Goal: Transaction & Acquisition: Purchase product/service

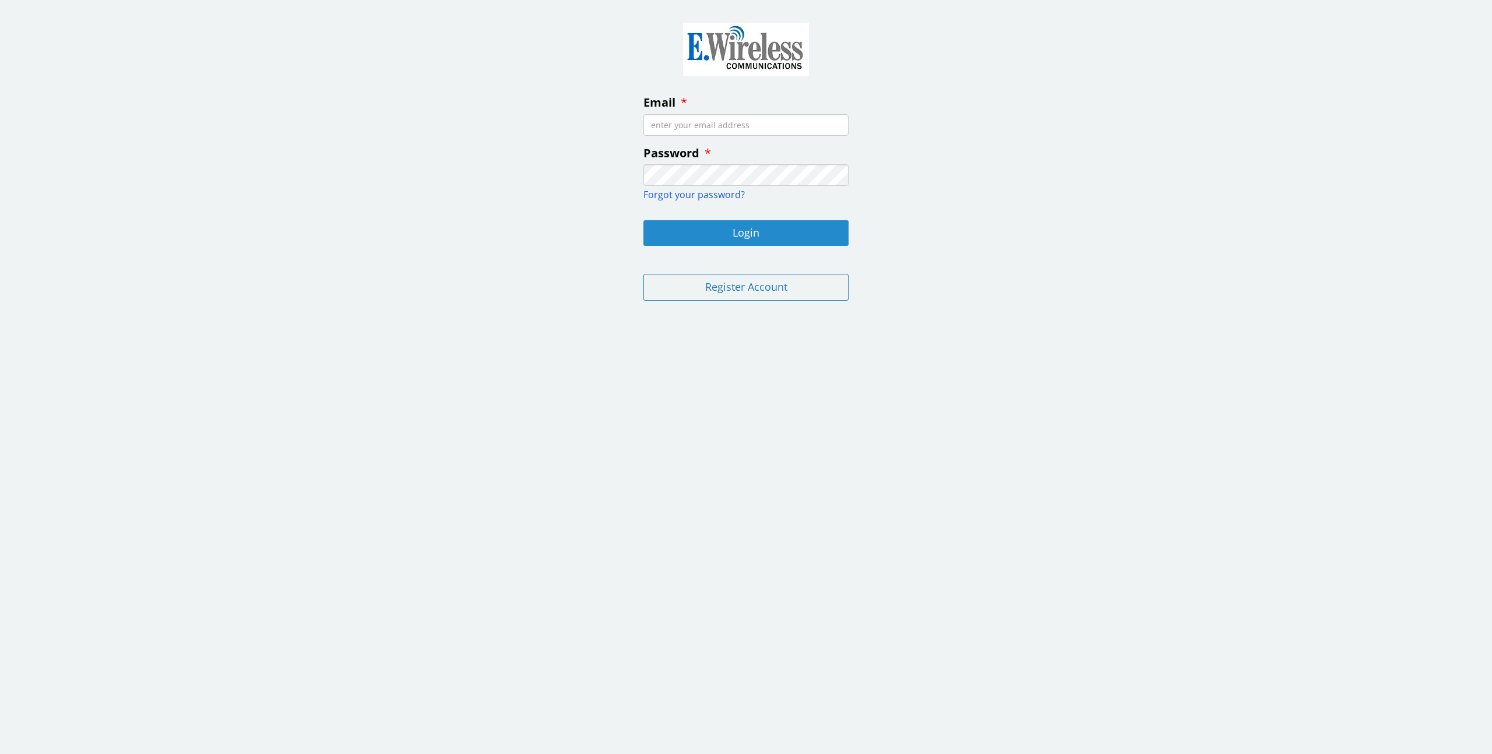
type input "[EMAIL_ADDRESS][DOMAIN_NAME]"
click at [747, 226] on button "Login" at bounding box center [745, 233] width 205 height 26
type input "[EMAIL_ADDRESS][DOMAIN_NAME]"
click at [749, 234] on button "Login" at bounding box center [745, 233] width 205 height 26
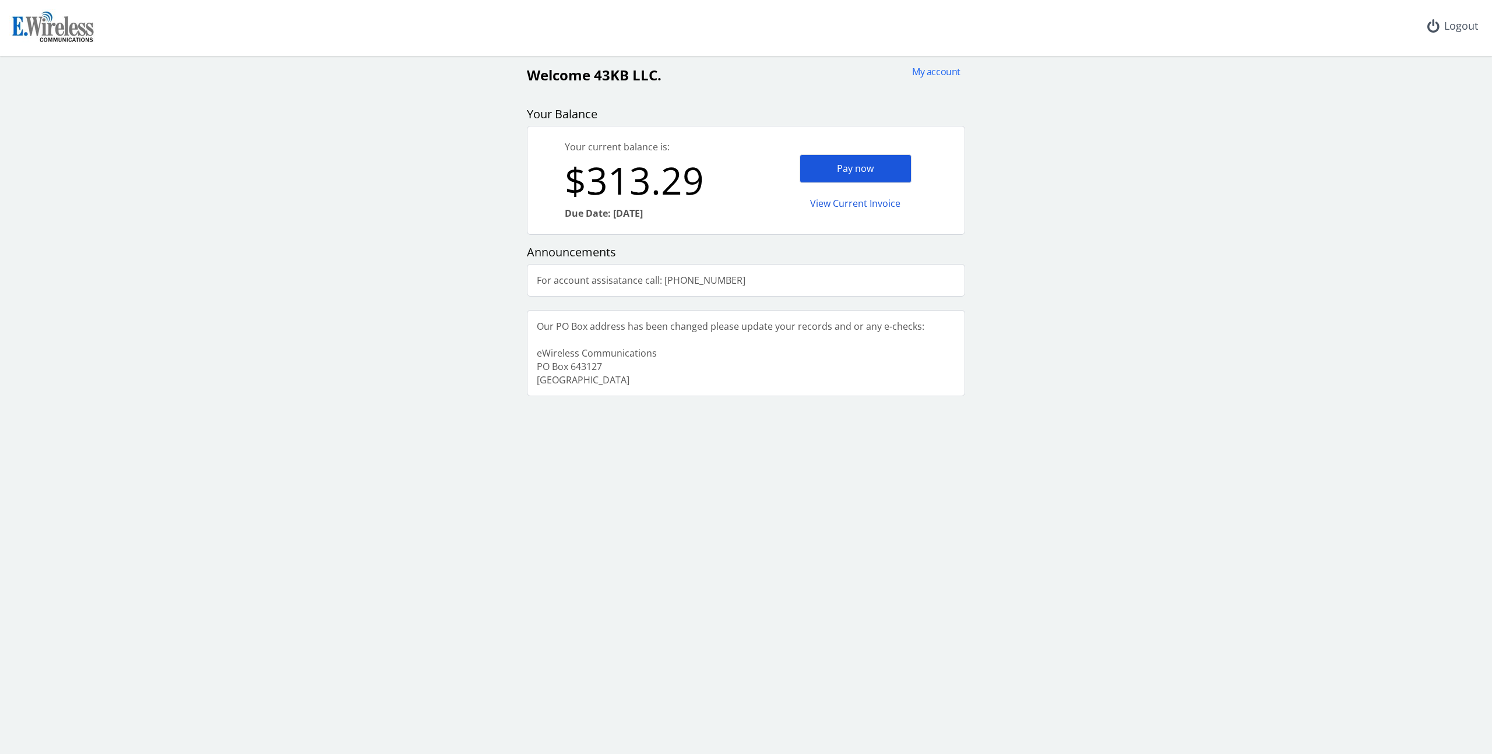
click at [860, 170] on div "Pay now" at bounding box center [856, 168] width 112 height 29
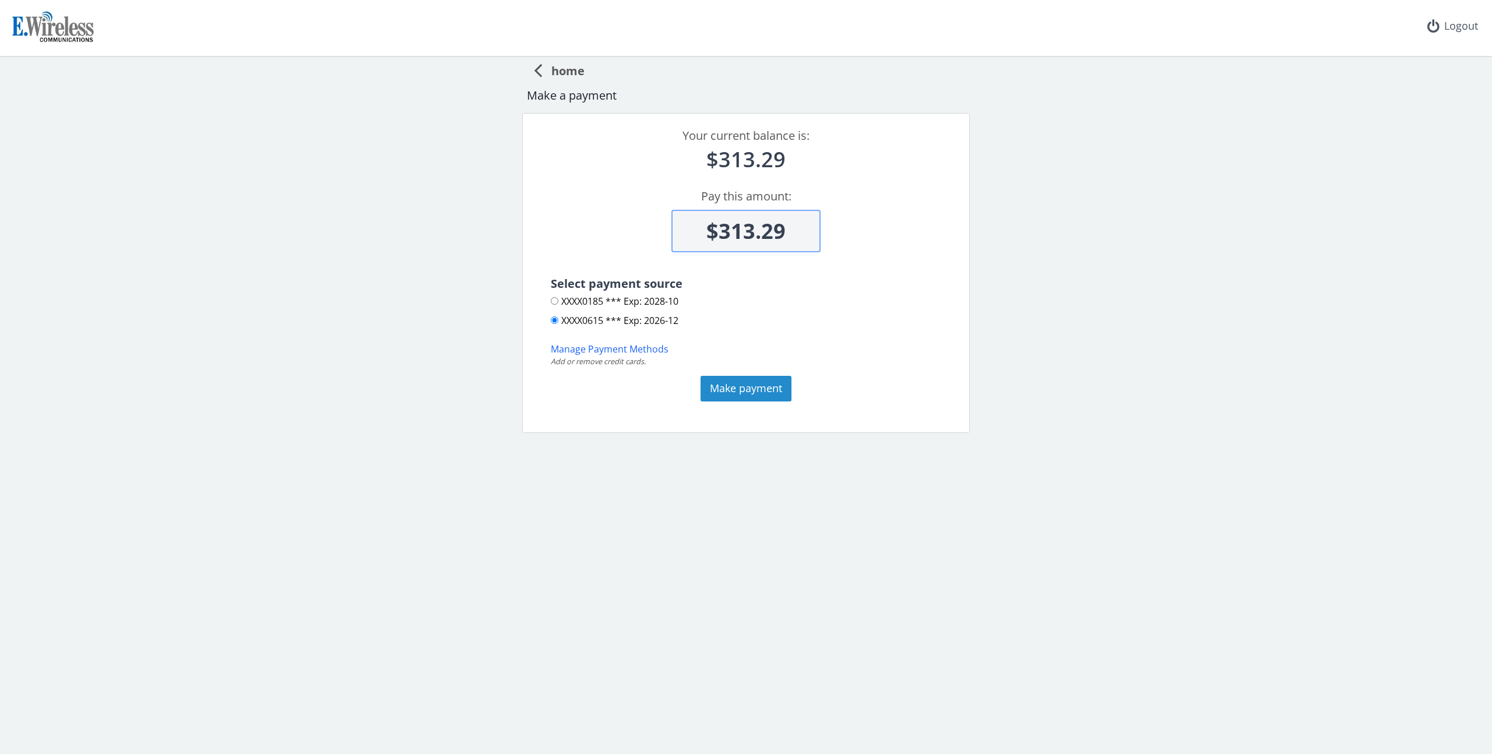
click at [744, 391] on button "Make payment" at bounding box center [746, 389] width 91 height 26
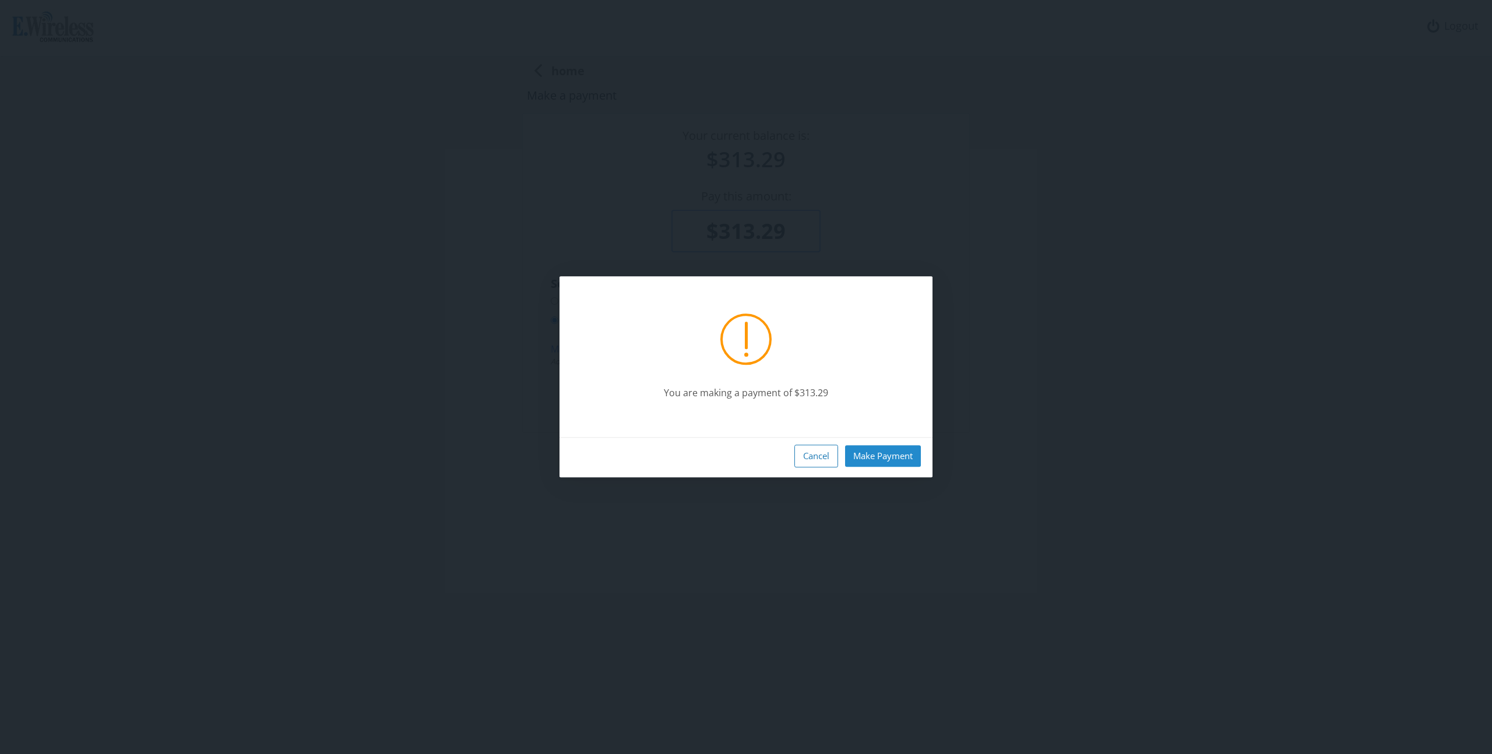
click at [895, 454] on button "Make Payment" at bounding box center [883, 456] width 76 height 22
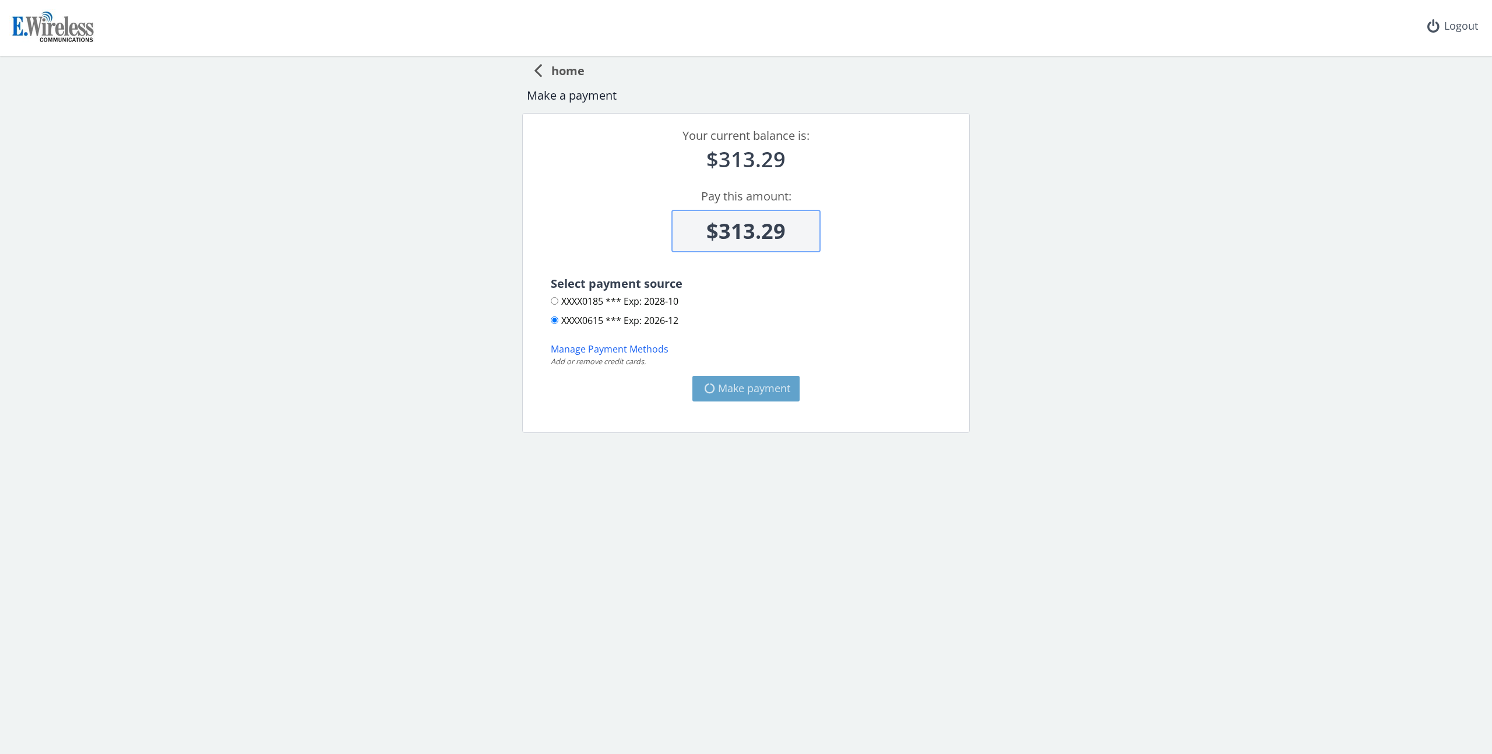
type input "$0"
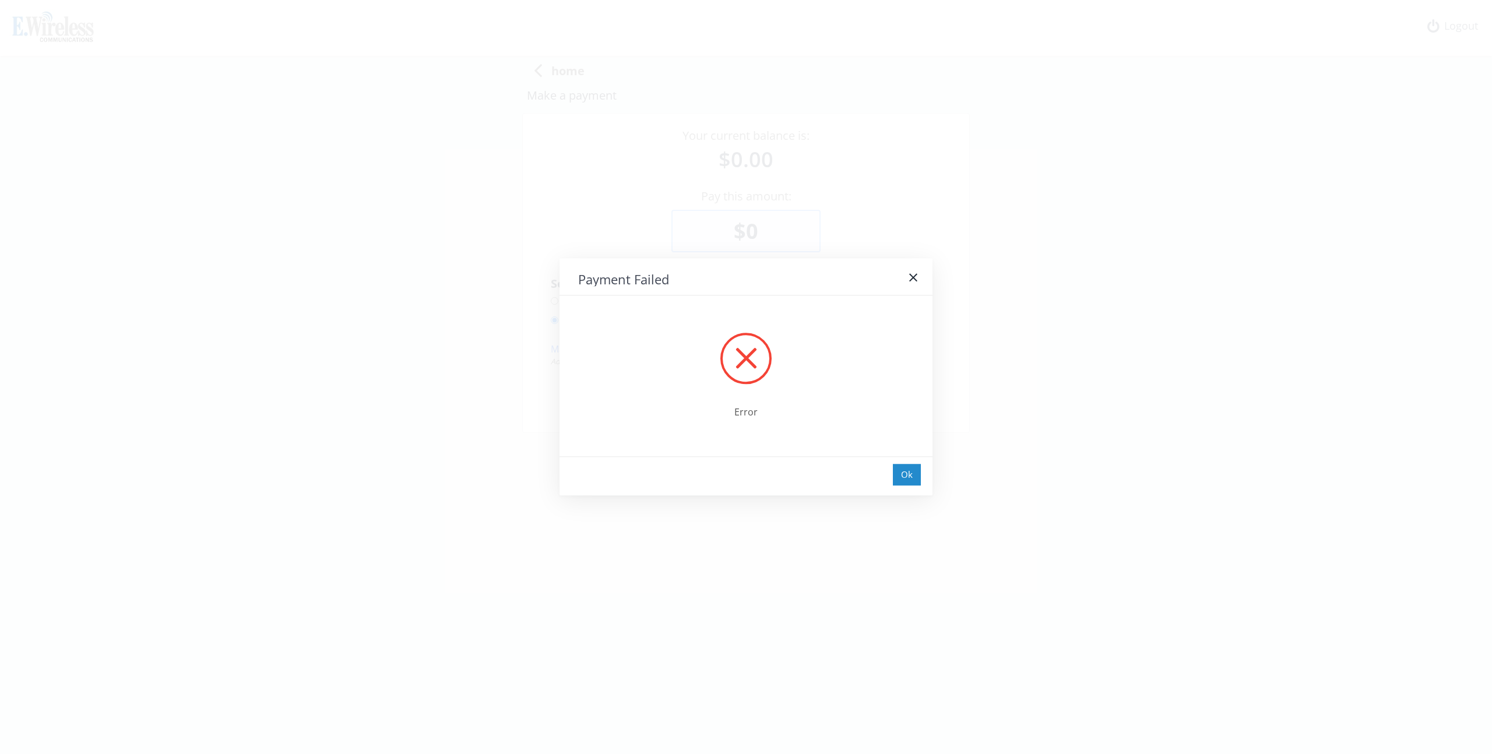
click at [906, 480] on div "Ok" at bounding box center [907, 475] width 28 height 22
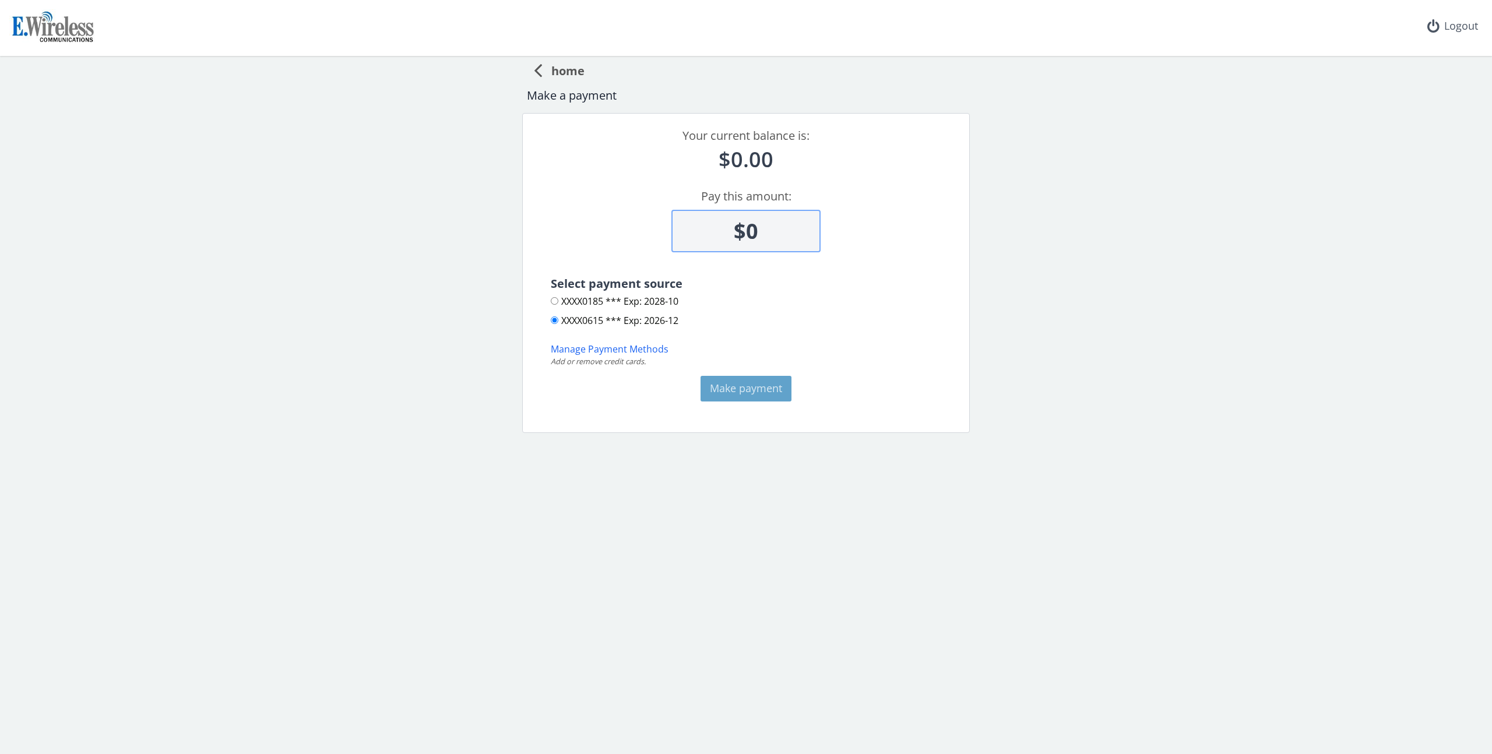
click at [570, 68] on span "home" at bounding box center [563, 69] width 43 height 22
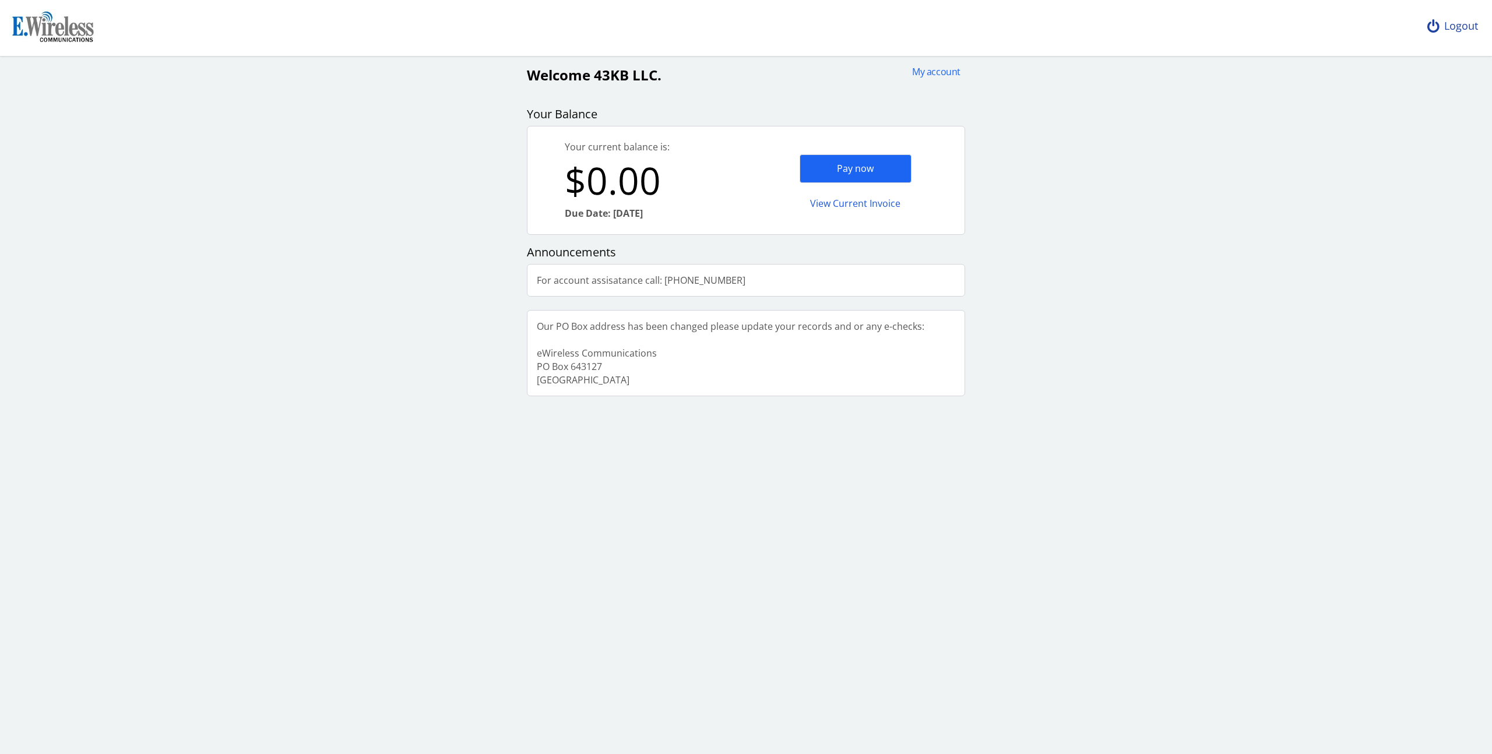
click at [1466, 26] on div "Logout" at bounding box center [1452, 26] width 69 height 52
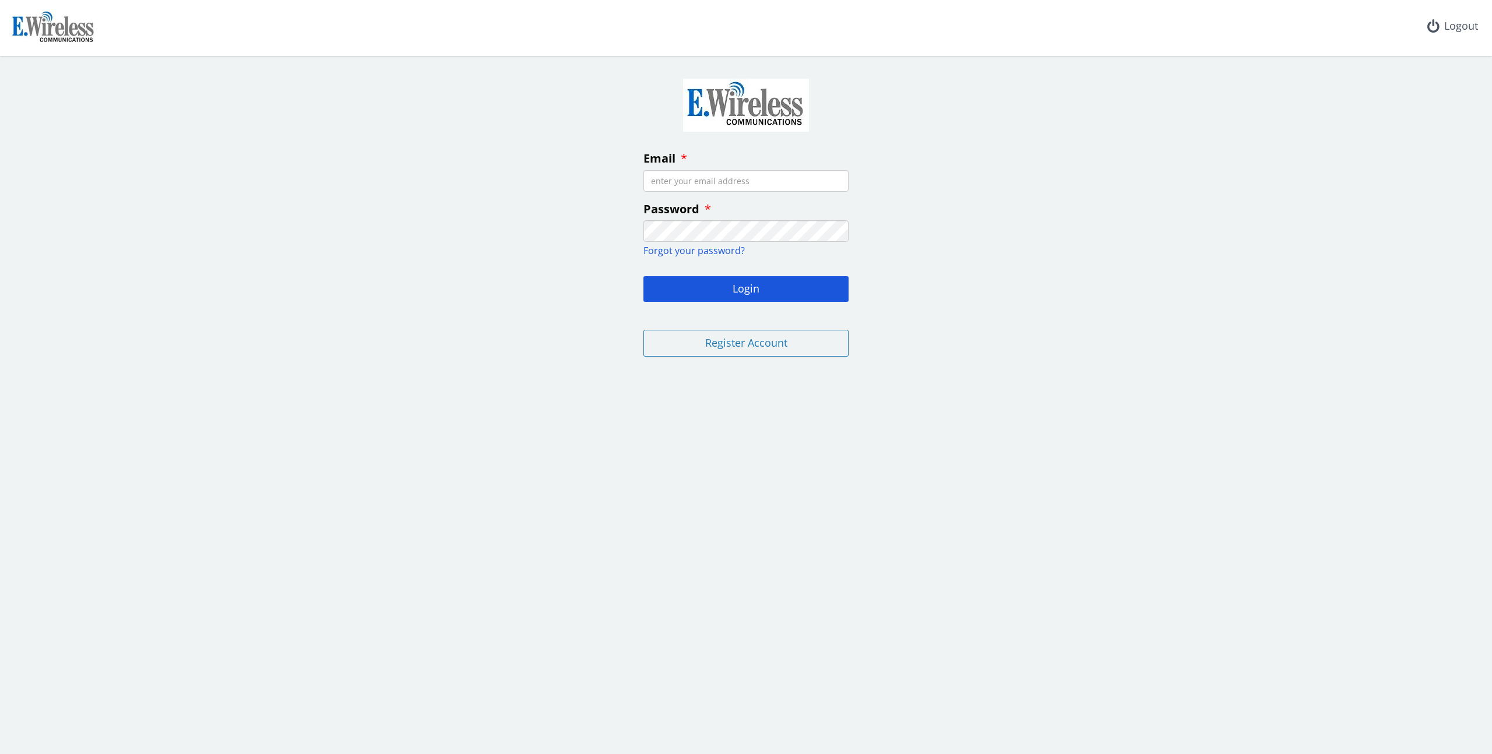
type input "[EMAIL_ADDRESS][DOMAIN_NAME]"
